Goal: Communication & Community: Answer question/provide support

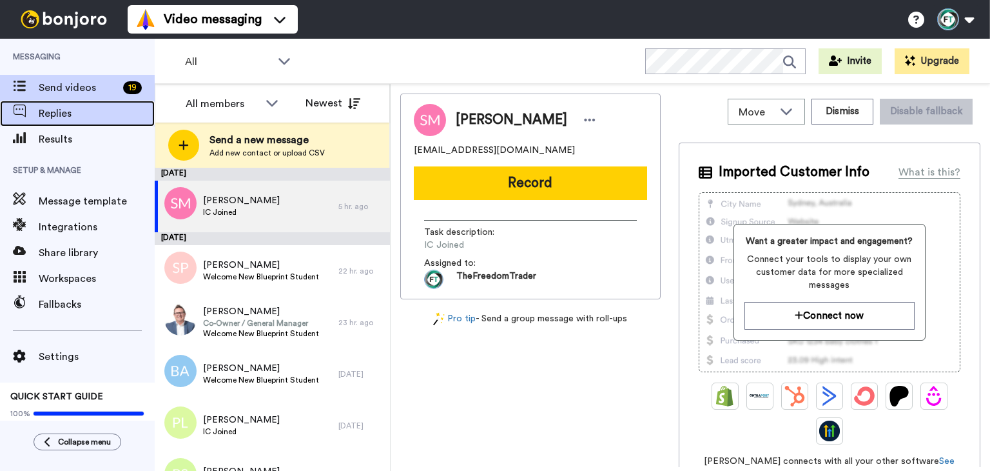
click at [55, 108] on span "Replies" at bounding box center [97, 113] width 116 height 15
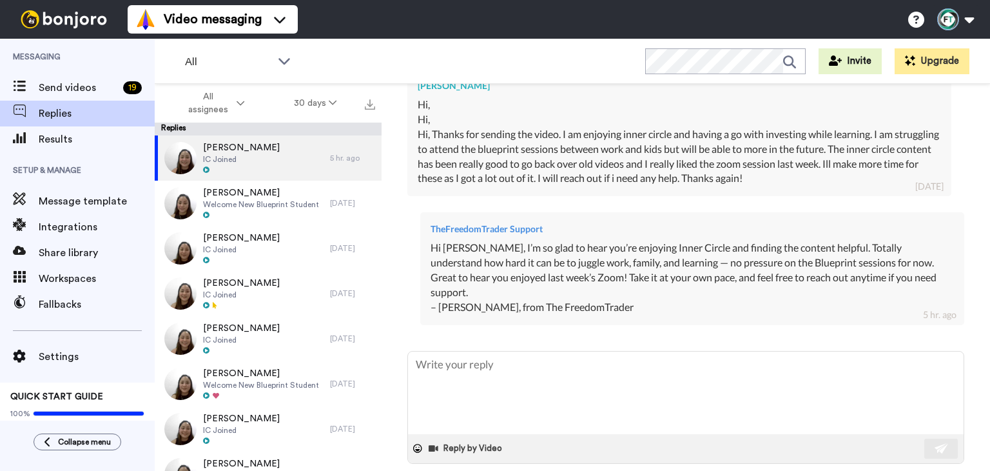
scroll to position [445, 0]
type textarea "x"
